Goal: Check status: Check status

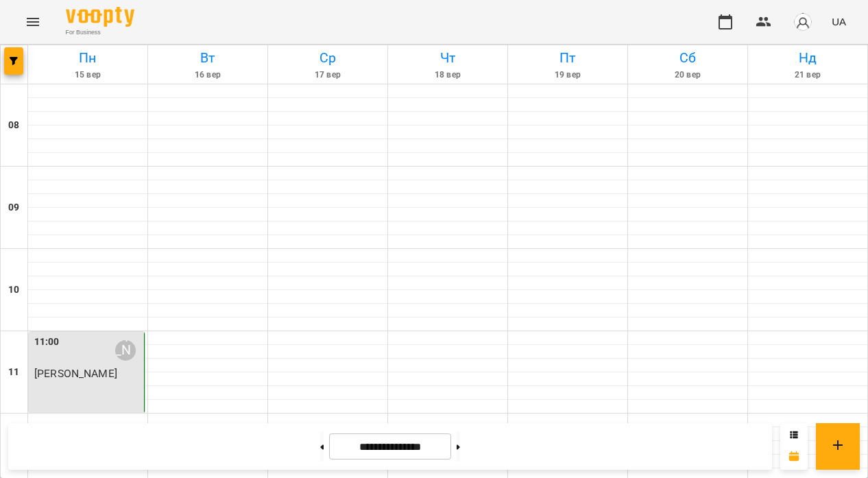
scroll to position [755, 0]
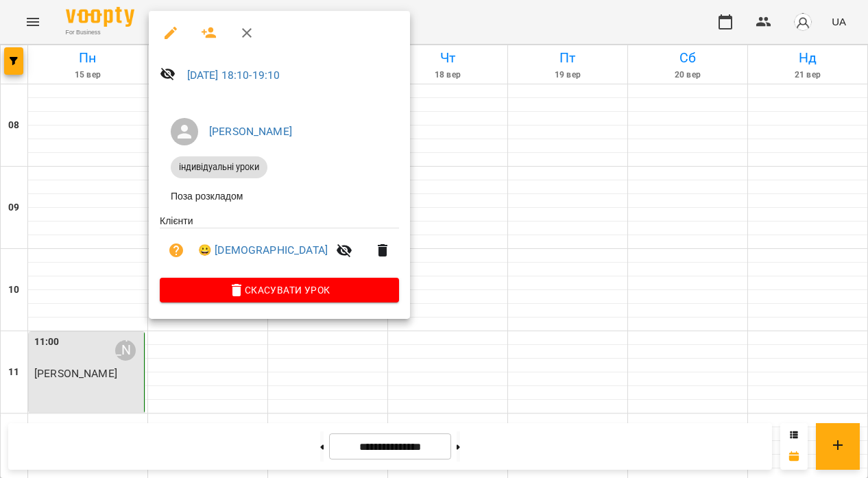
click at [430, 156] on div at bounding box center [434, 239] width 868 height 478
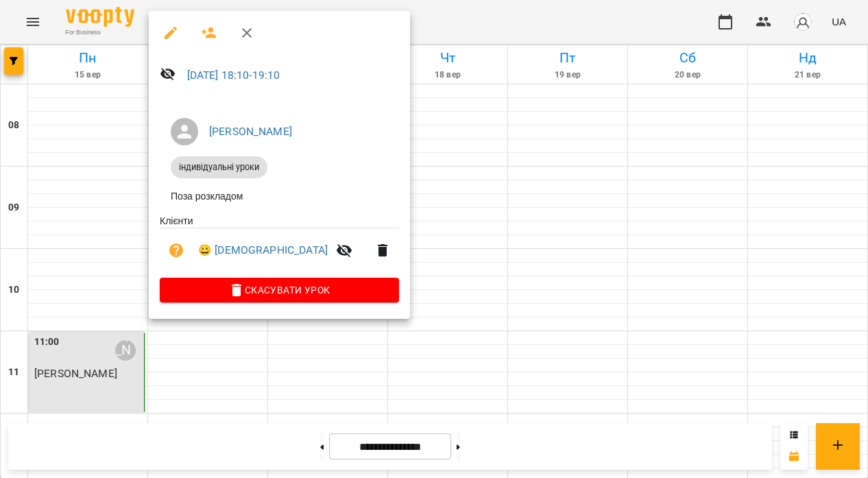
click at [448, 186] on div at bounding box center [434, 239] width 868 height 478
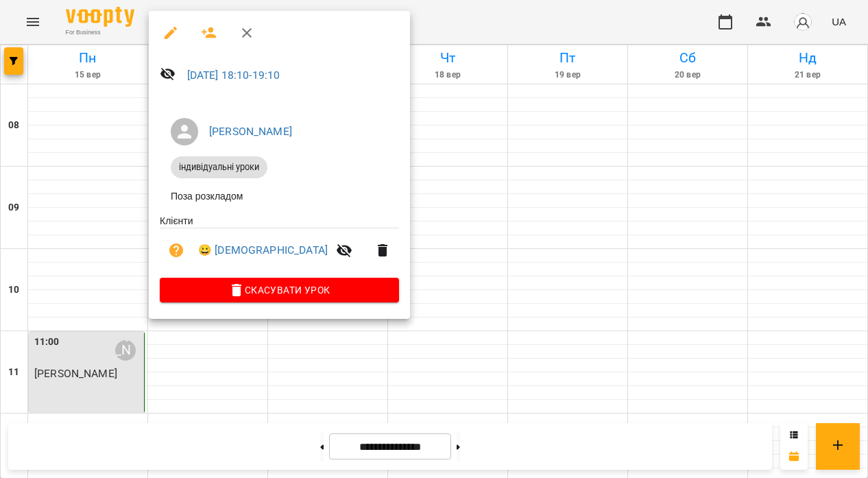
click at [406, 193] on div at bounding box center [434, 239] width 868 height 478
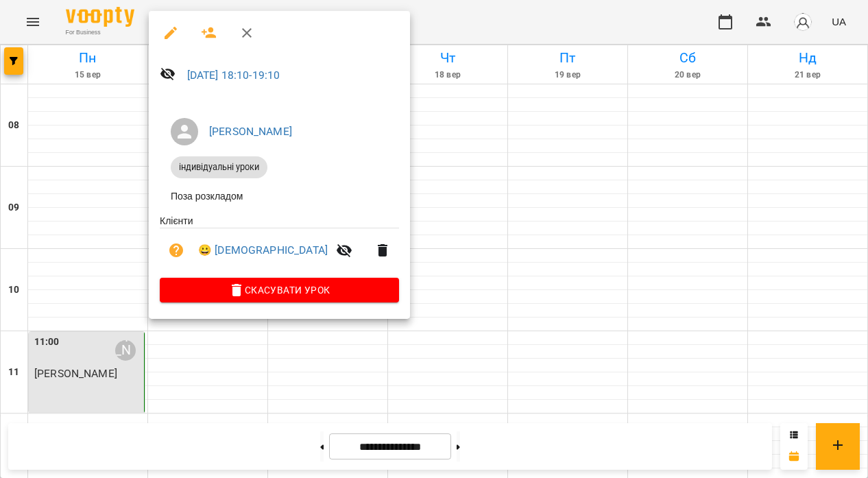
click at [413, 125] on div at bounding box center [434, 239] width 868 height 478
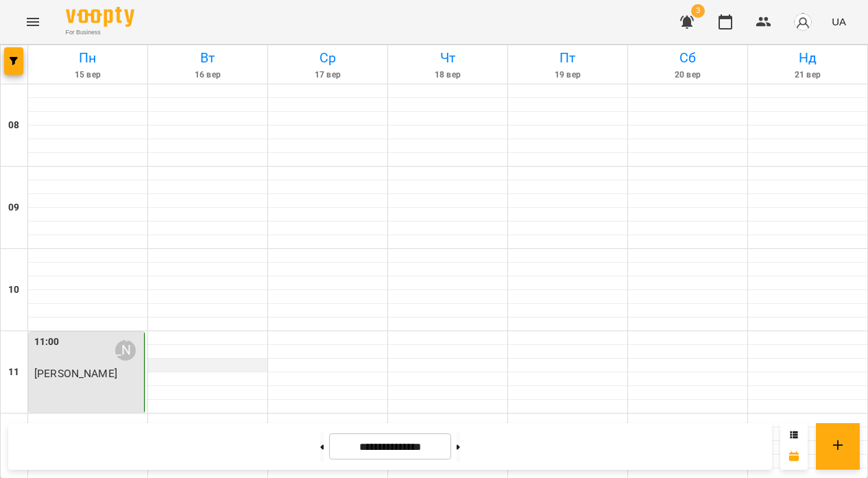
scroll to position [694, 0]
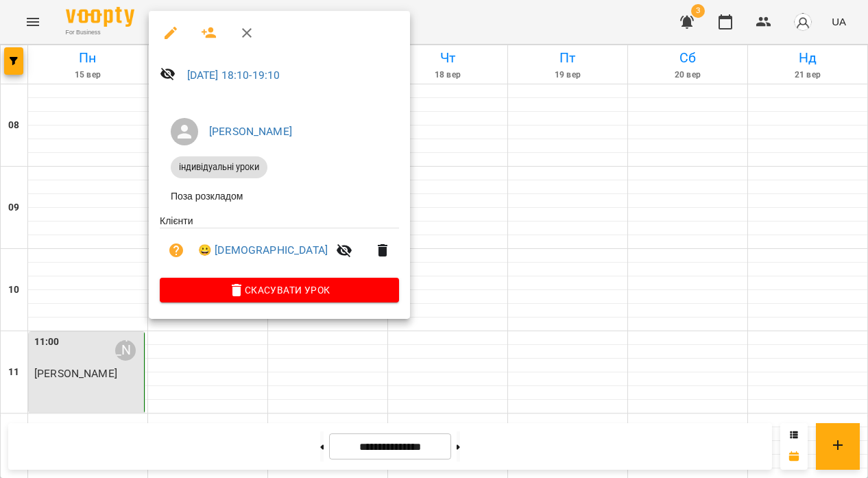
click at [426, 149] on div at bounding box center [434, 239] width 868 height 478
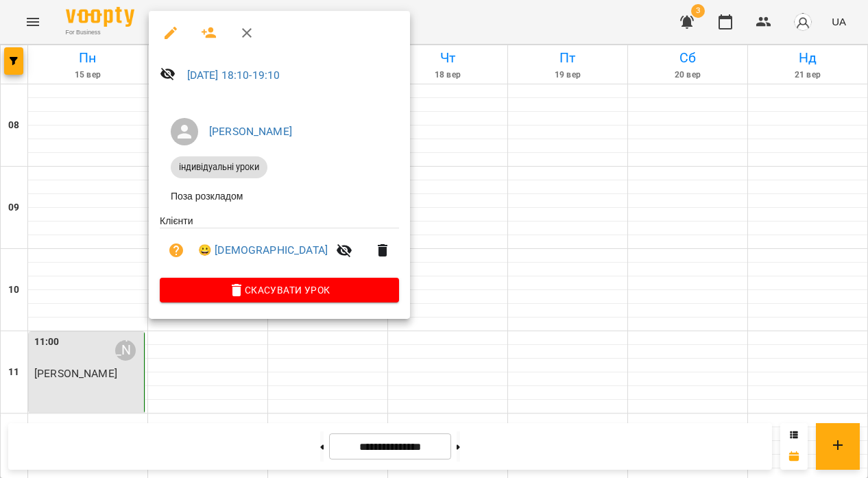
click at [489, 75] on div at bounding box center [434, 239] width 868 height 478
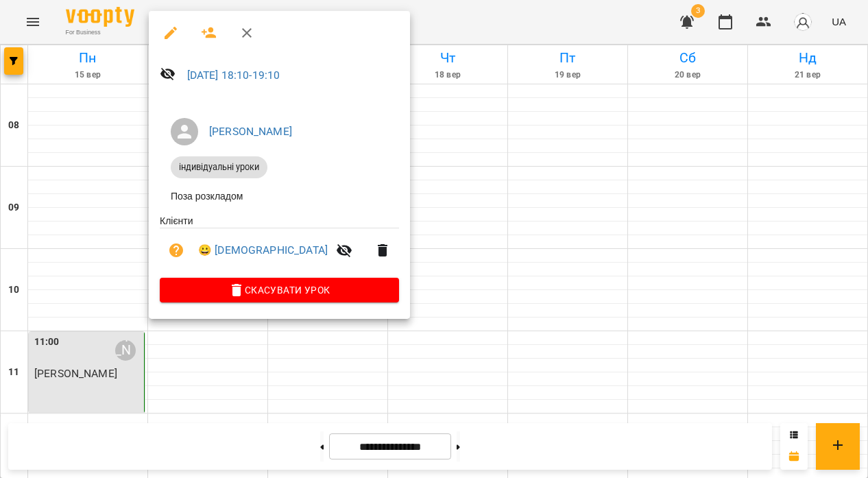
click at [403, 169] on div at bounding box center [434, 239] width 868 height 478
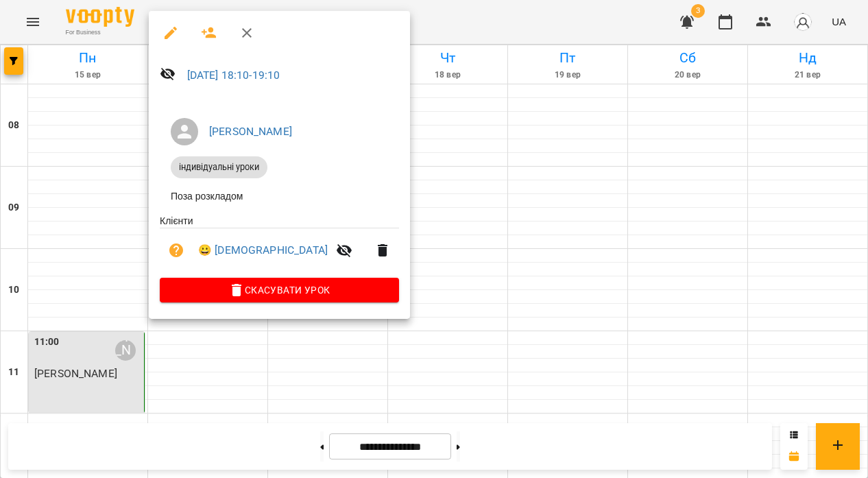
click at [630, 162] on div at bounding box center [434, 239] width 868 height 478
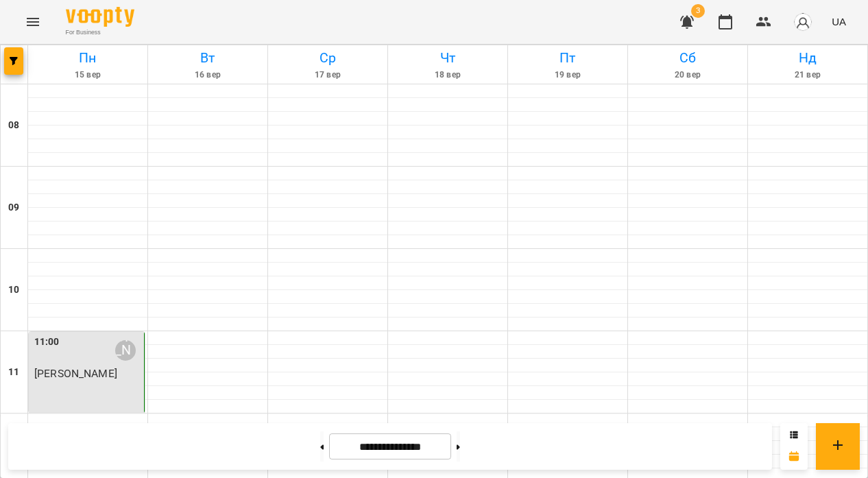
click at [687, 21] on icon "button" at bounding box center [687, 22] width 14 height 13
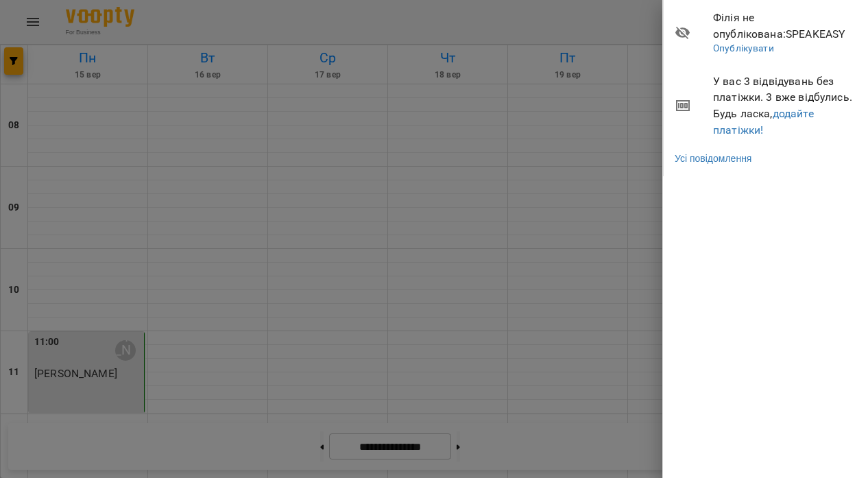
click at [543, 190] on div at bounding box center [434, 239] width 868 height 478
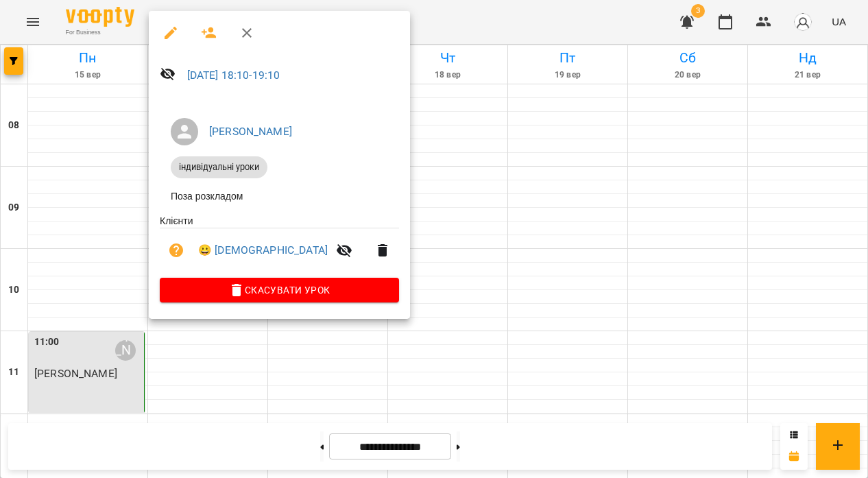
click at [430, 204] on div at bounding box center [434, 239] width 868 height 478
